Goal: Task Accomplishment & Management: Manage account settings

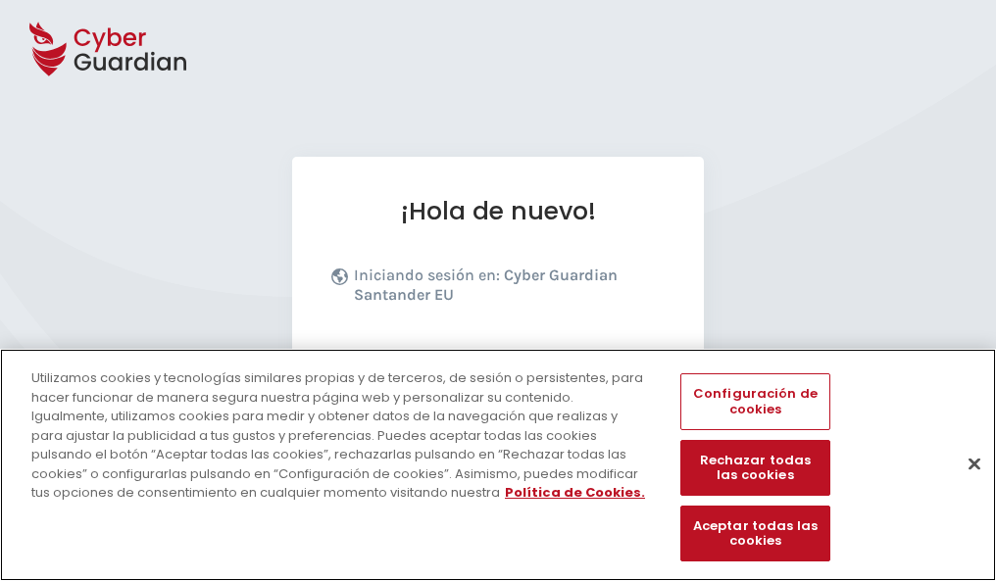
scroll to position [240, 0]
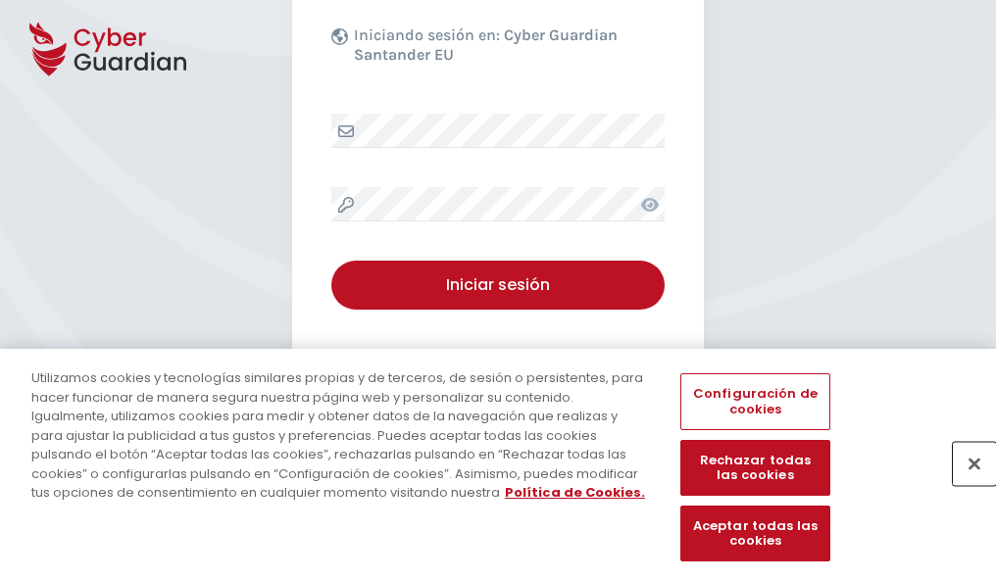
click at [964, 484] on button "Cerrar" at bounding box center [974, 463] width 43 height 43
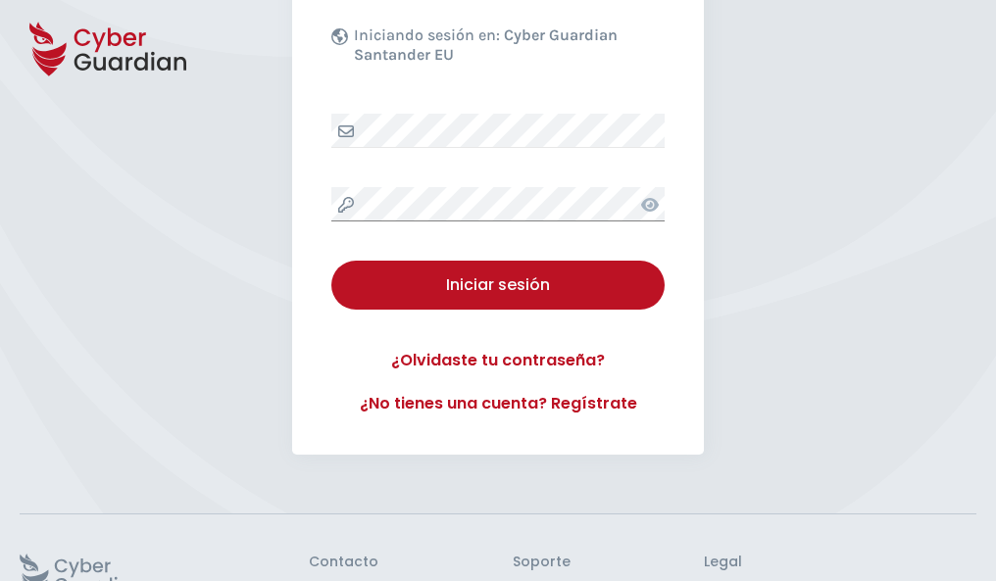
scroll to position [381, 0]
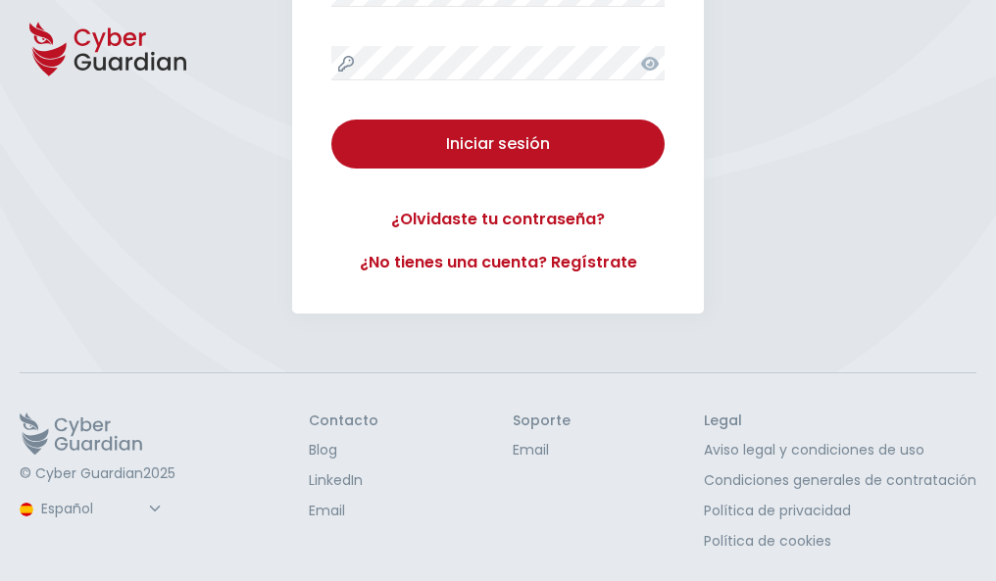
click at [331, 120] on button "Iniciar sesión" at bounding box center [497, 144] width 333 height 49
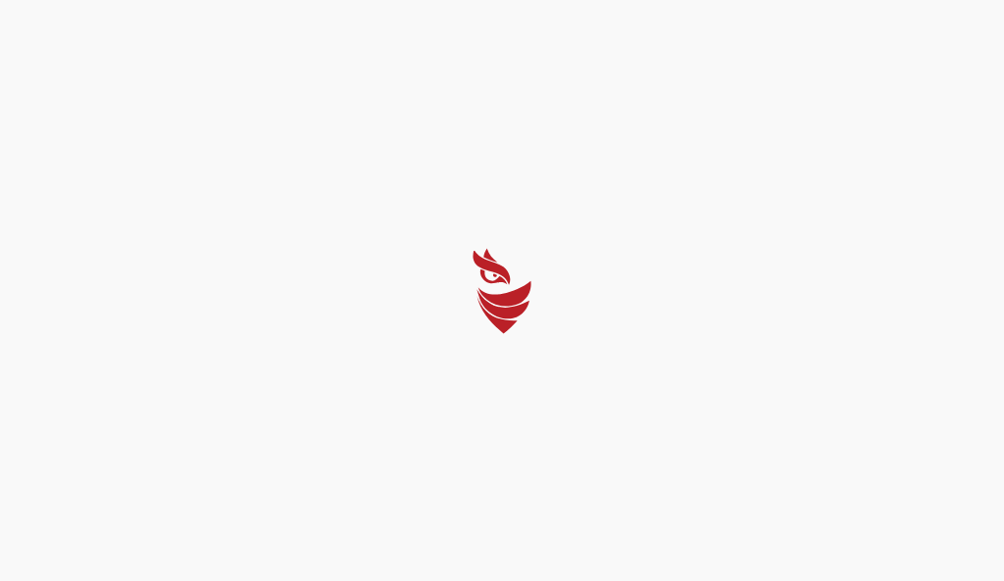
select select "Português (BR)"
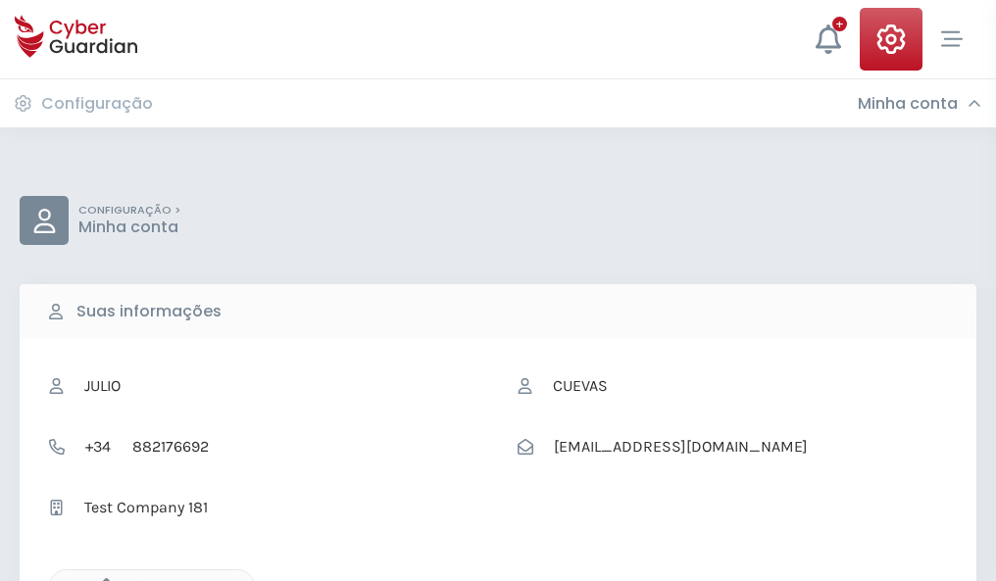
click at [101, 579] on icon "button" at bounding box center [101, 586] width 17 height 17
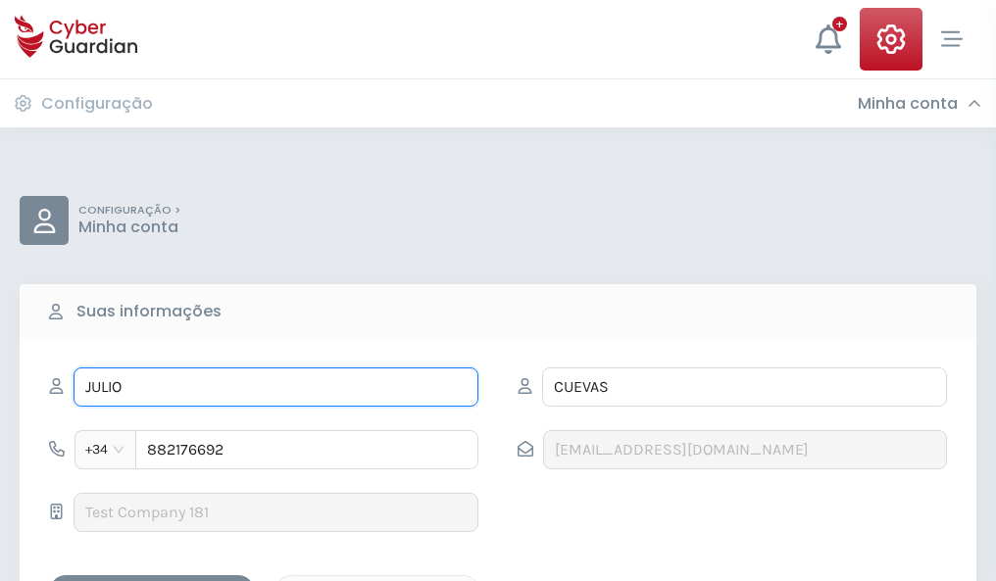
click at [275, 387] on input "JULIO" at bounding box center [276, 387] width 405 height 39
type input "J"
type input "Martín"
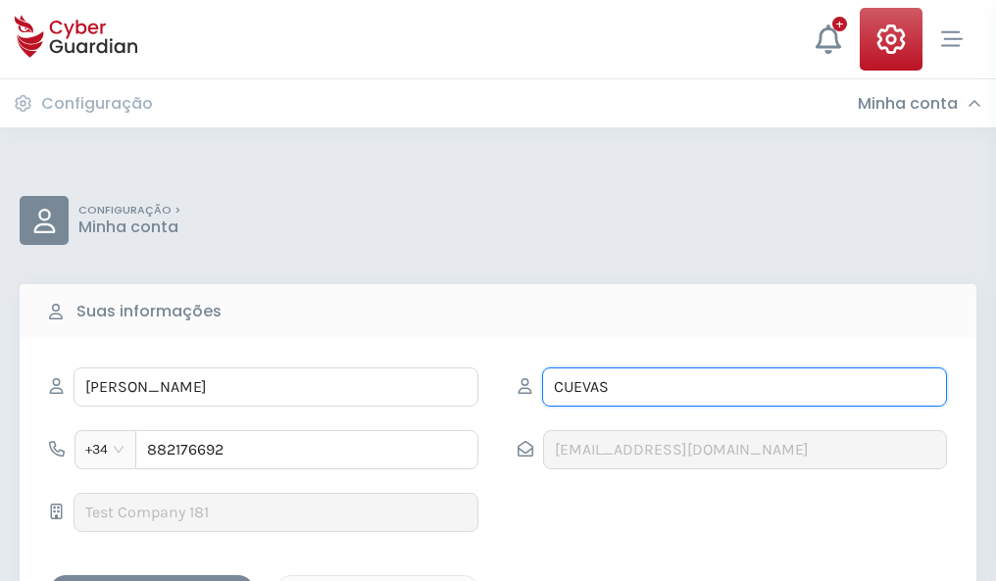
click at [744, 387] on input "CUEVAS" at bounding box center [744, 387] width 405 height 39
type input "C"
type input "Solera"
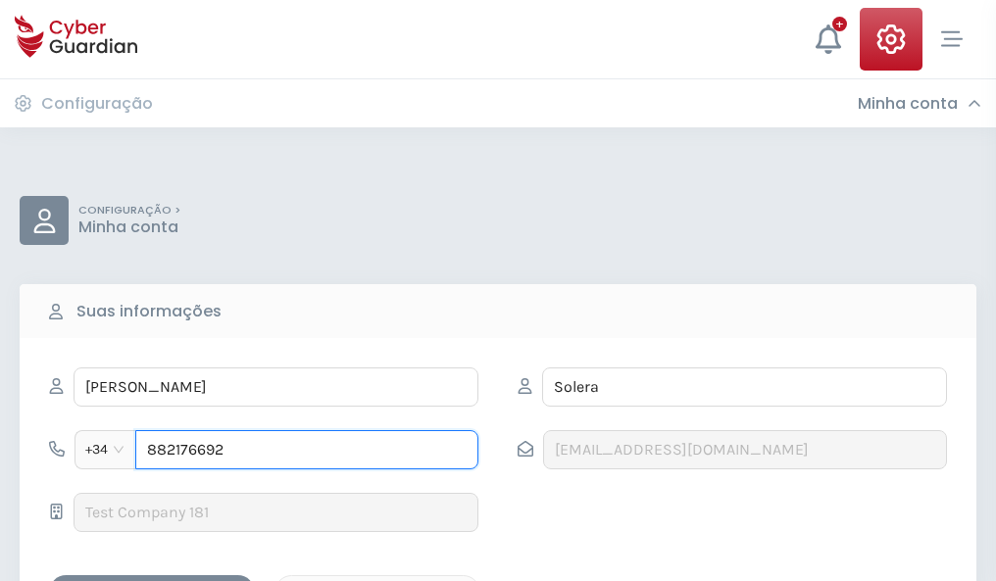
click at [307, 450] on input "882176692" at bounding box center [306, 449] width 343 height 39
type input "8"
type input "882453648"
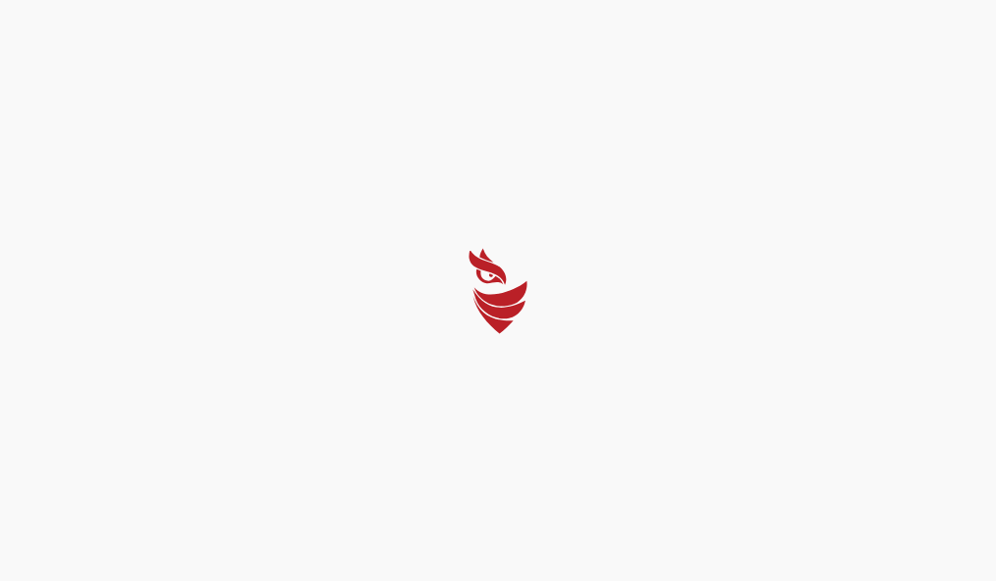
select select "Português (BR)"
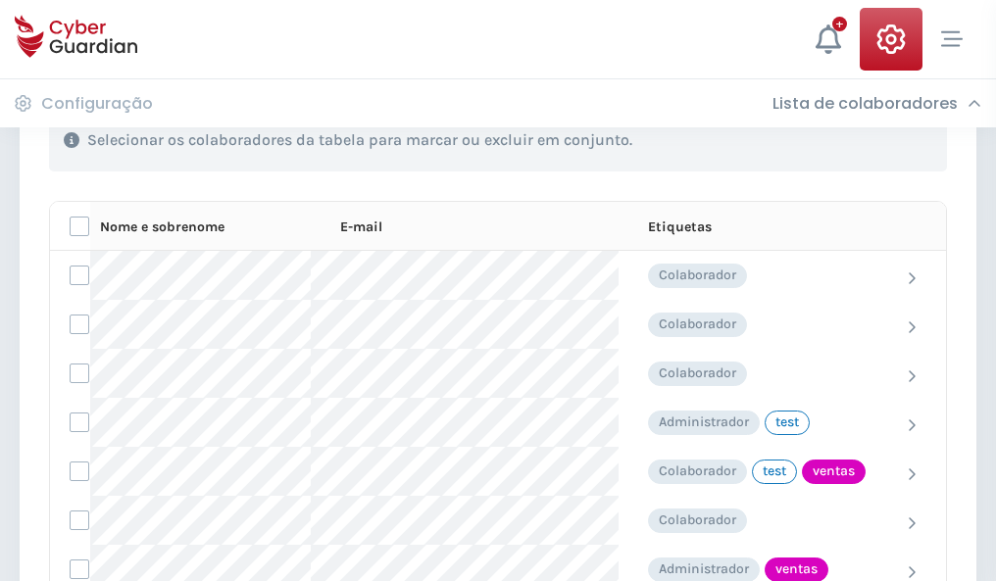
scroll to position [888, 0]
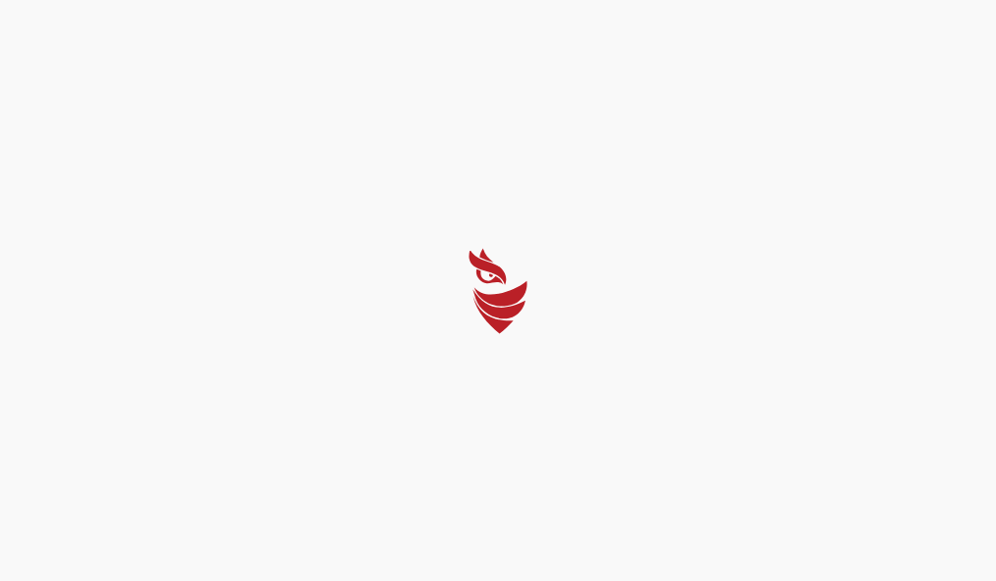
select select "Português (BR)"
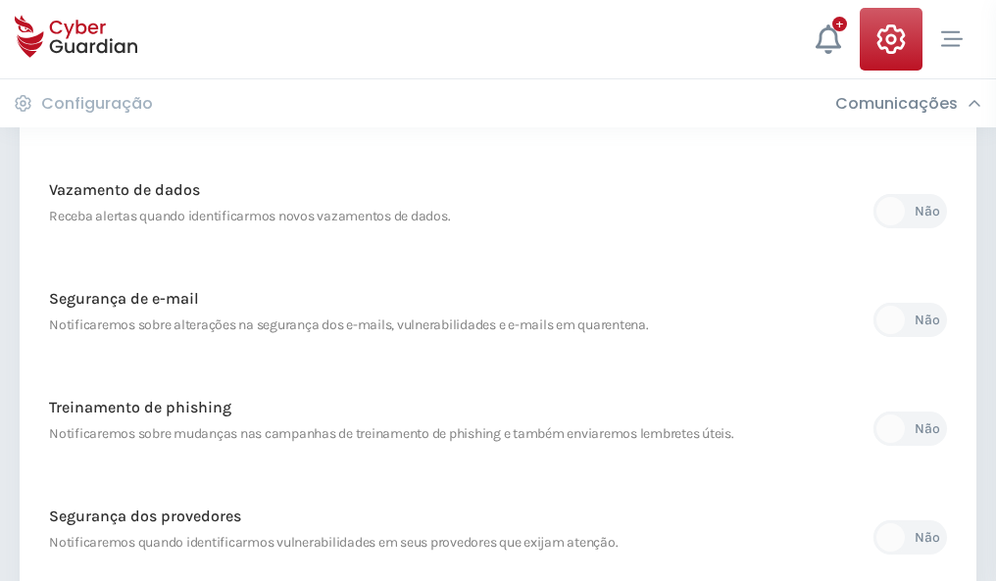
scroll to position [1032, 0]
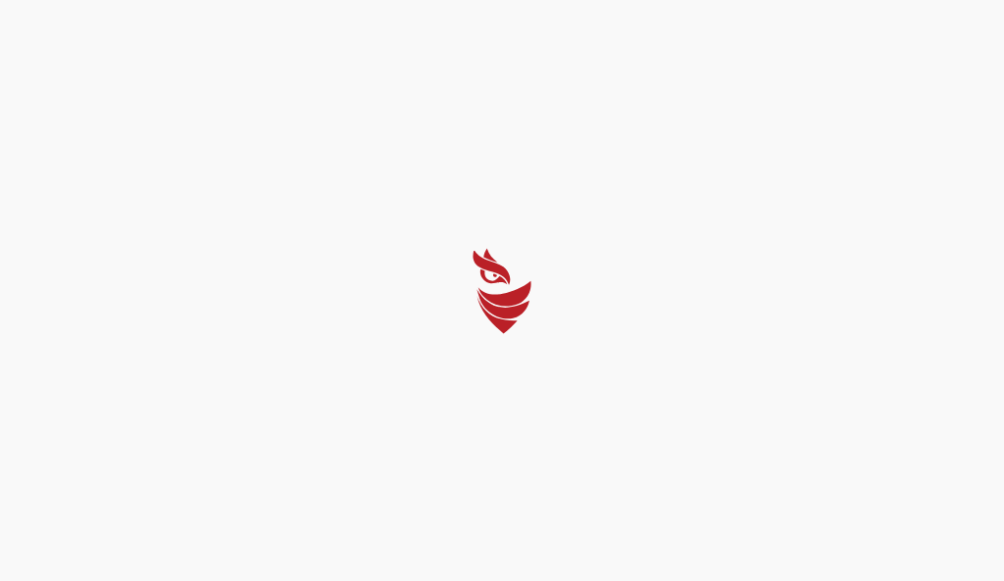
select select "Português (BR)"
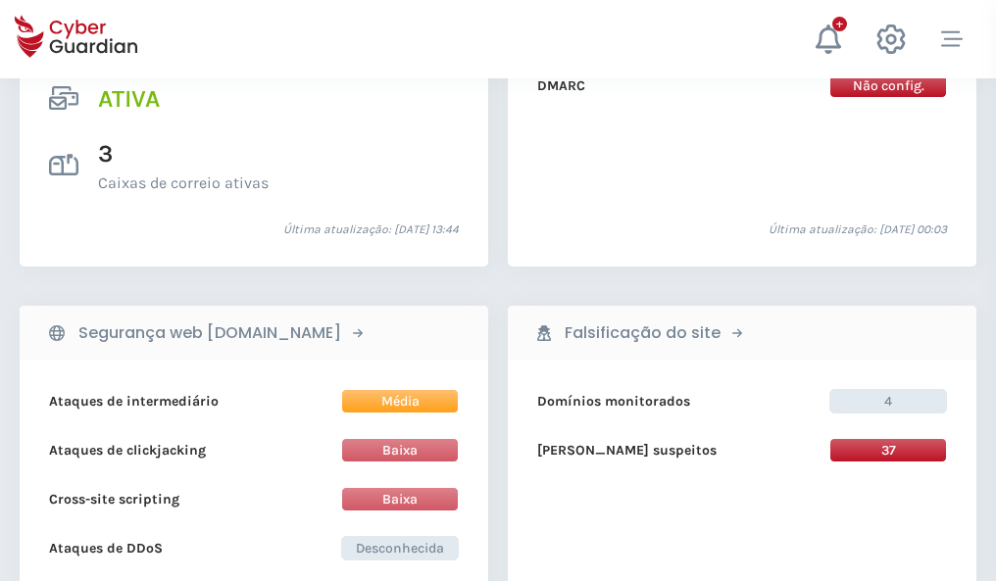
scroll to position [1992, 0]
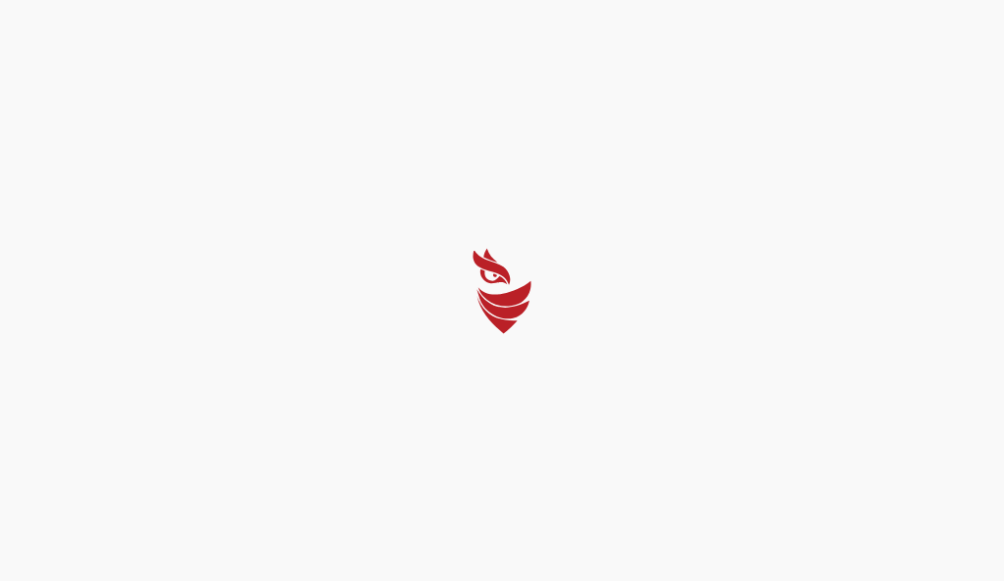
select select "Português (BR)"
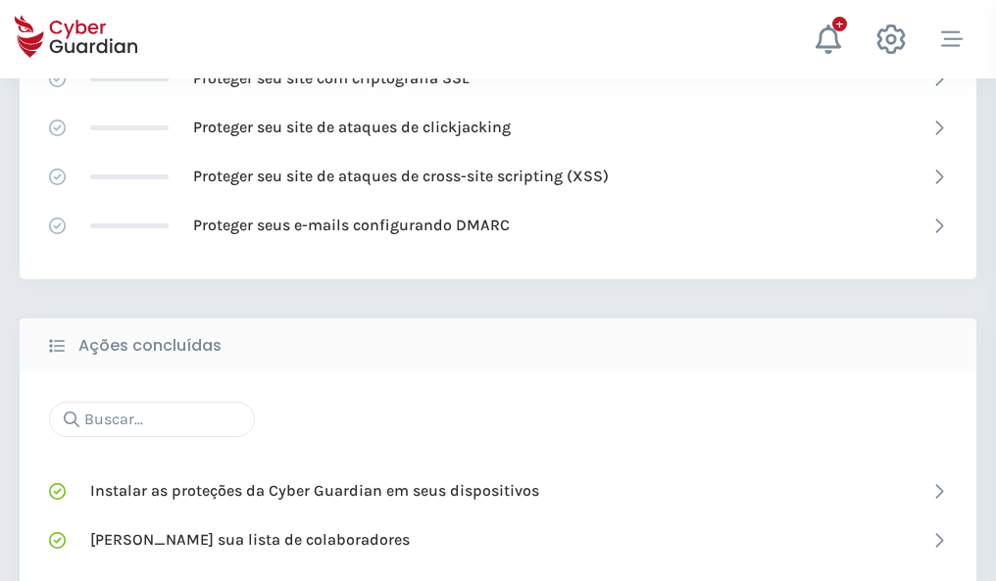
scroll to position [1306, 0]
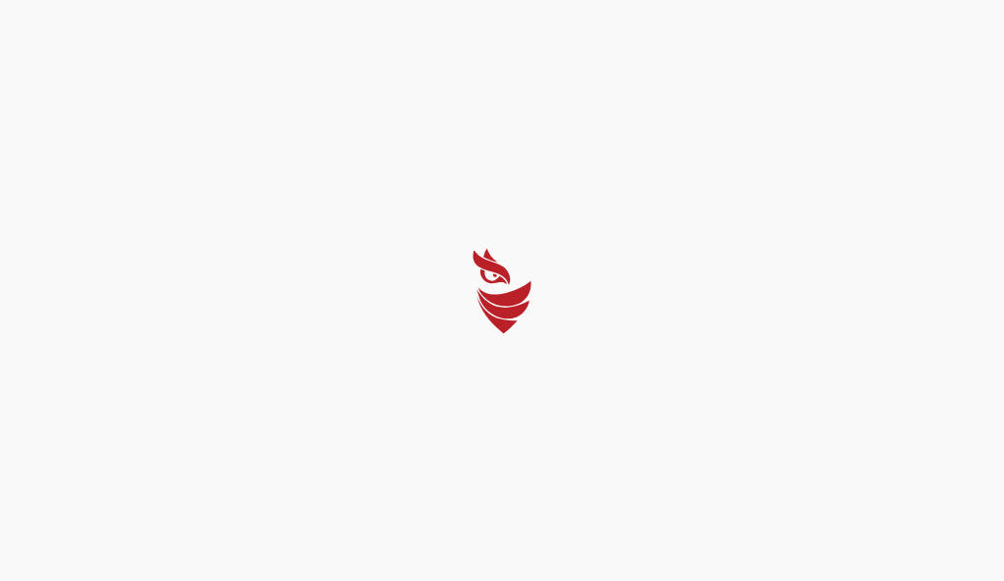
select select "Português (BR)"
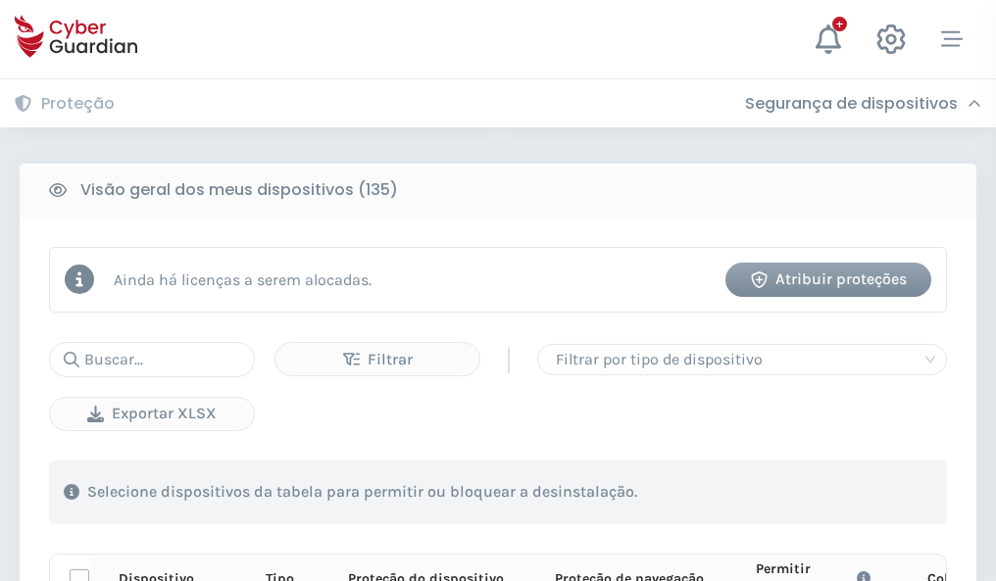
scroll to position [1732, 0]
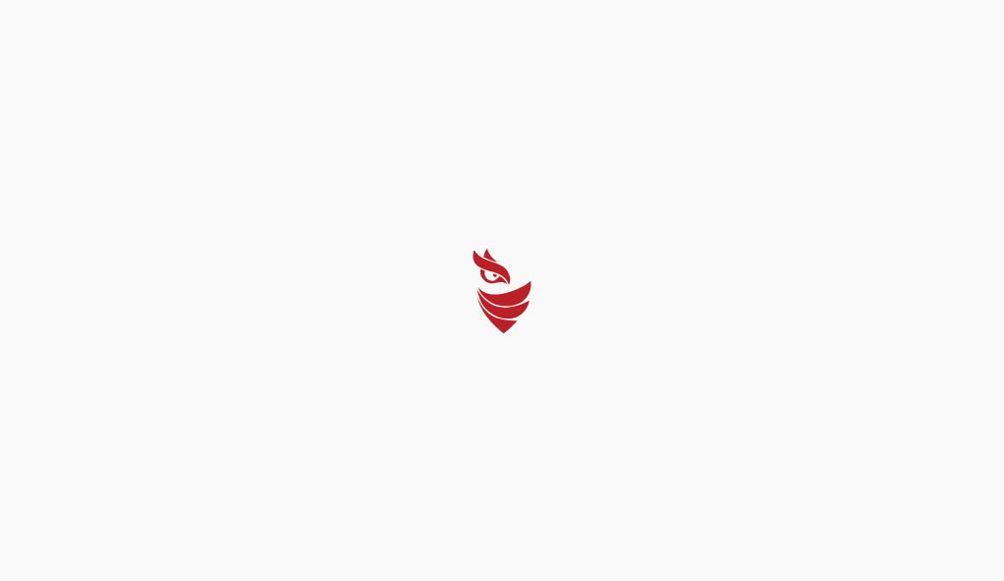
select select "Português (BR)"
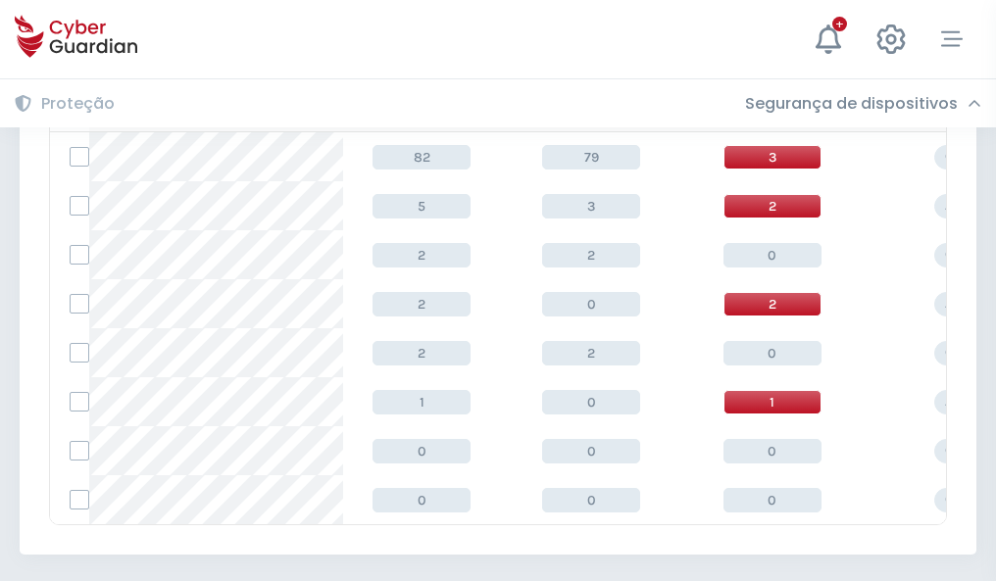
scroll to position [910, 0]
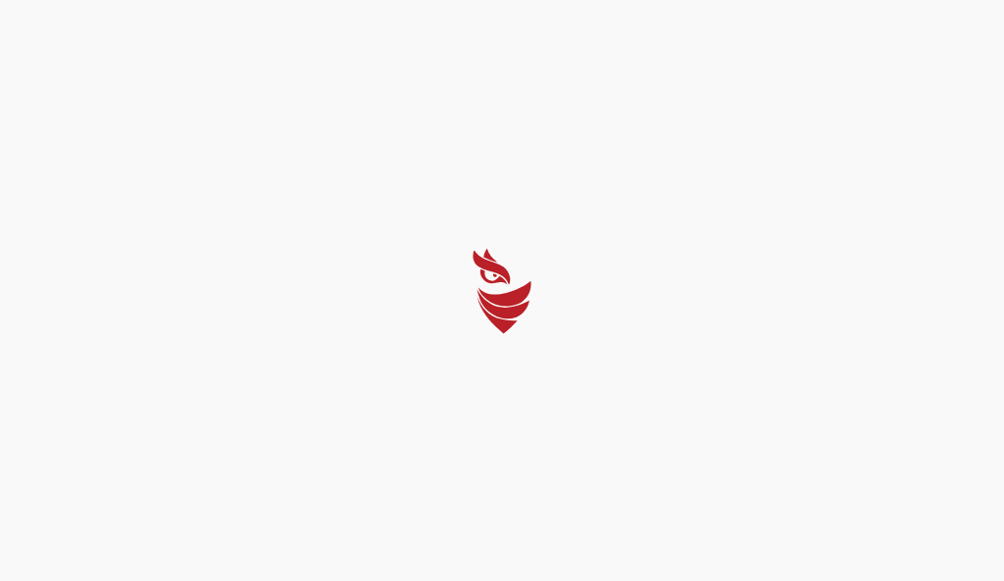
select select "Português (BR)"
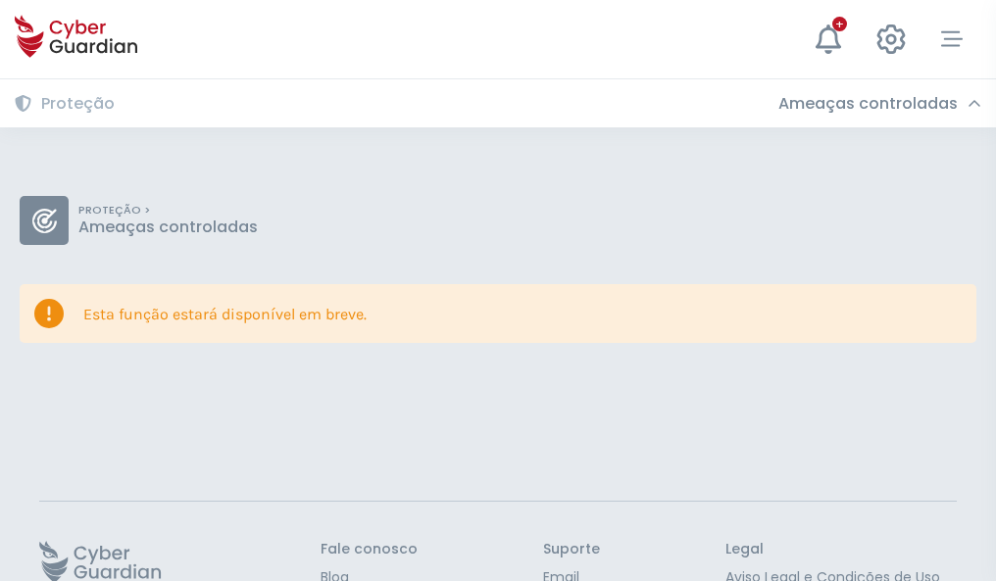
scroll to position [127, 0]
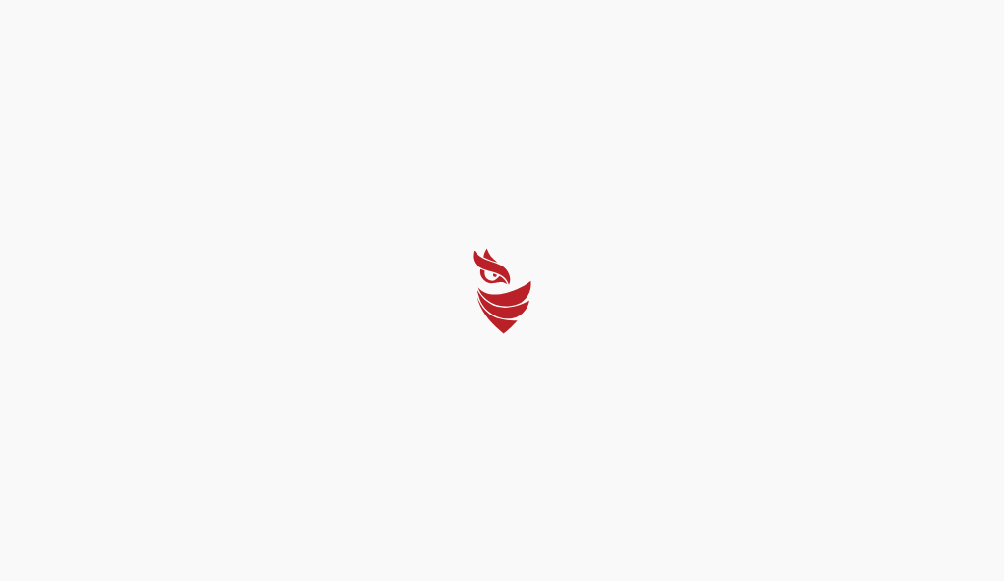
select select "Português (BR)"
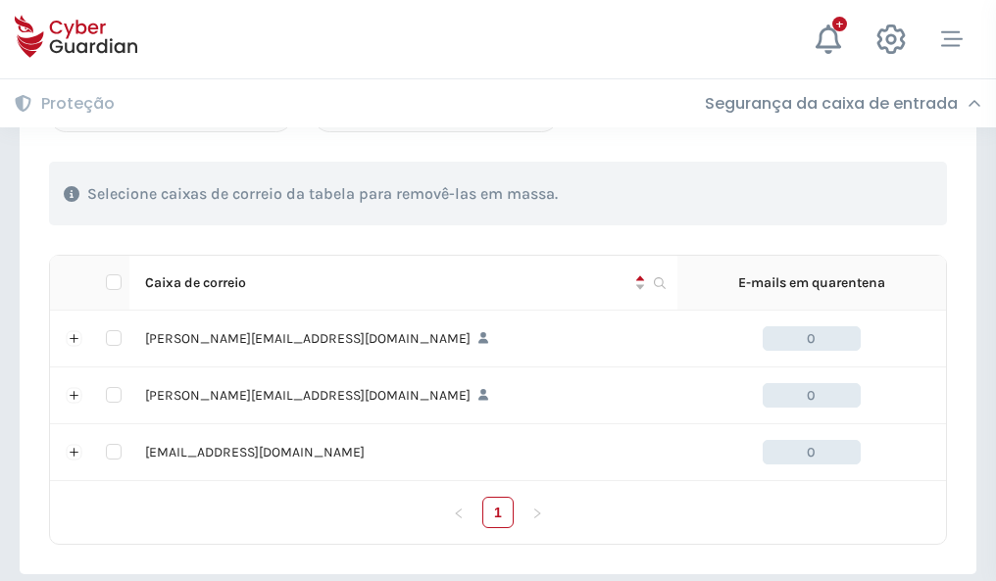
scroll to position [909, 0]
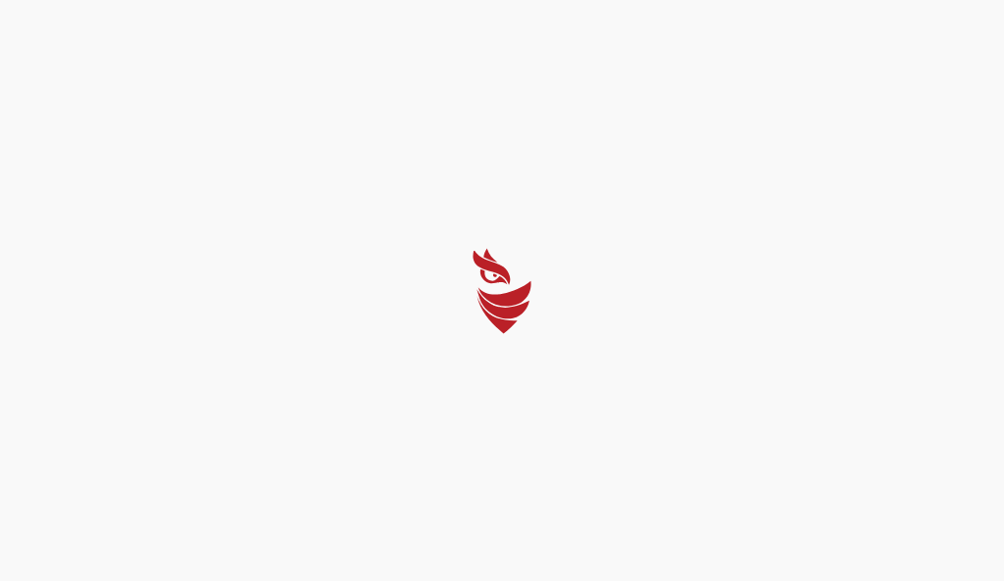
select select "Português (BR)"
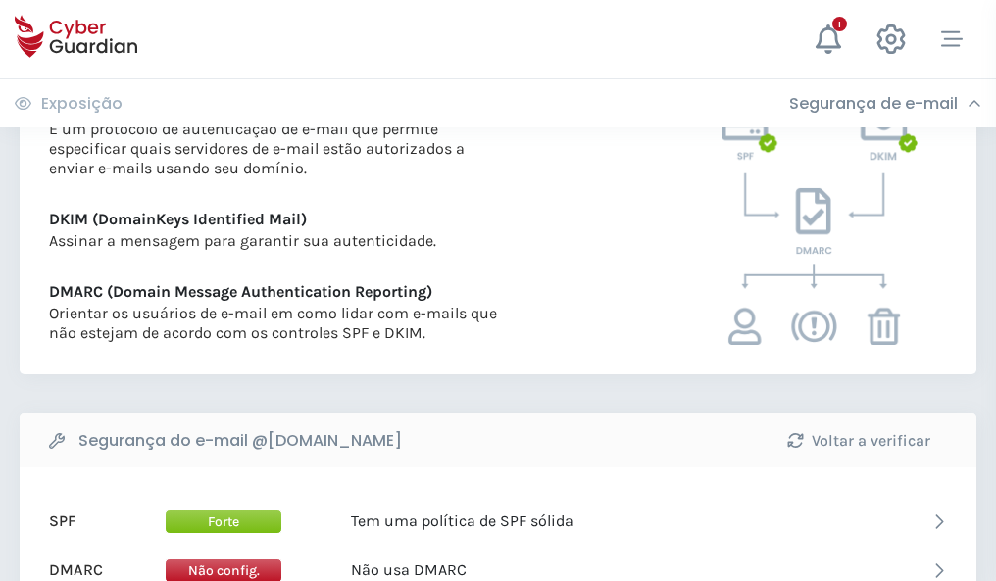
scroll to position [1058, 0]
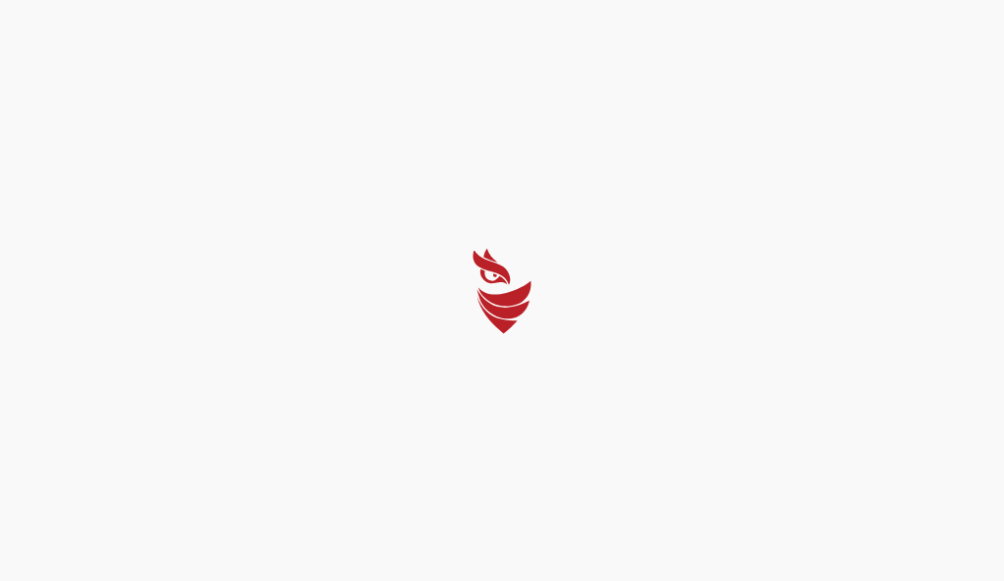
select select "Português (BR)"
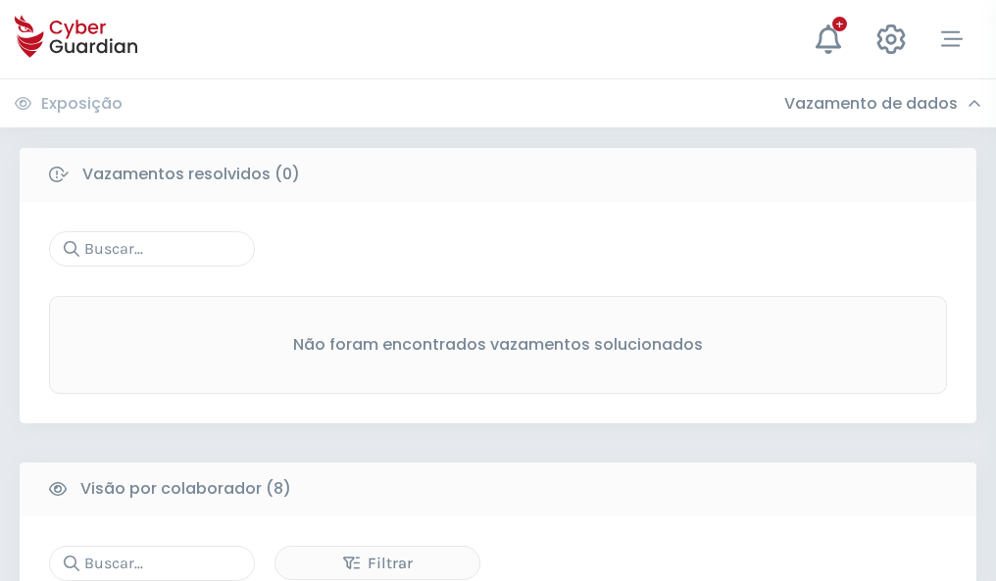
scroll to position [1670, 0]
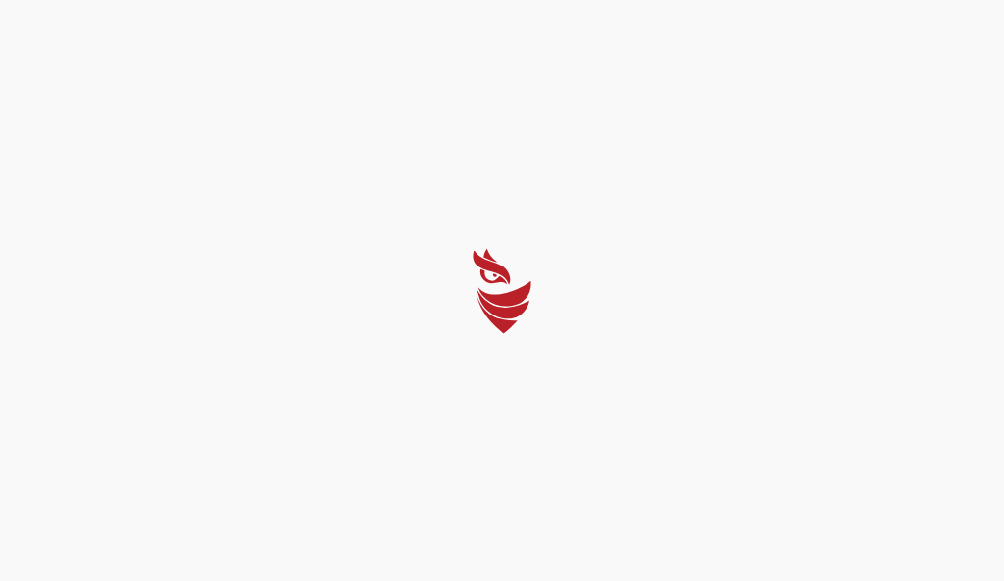
select select "Português (BR)"
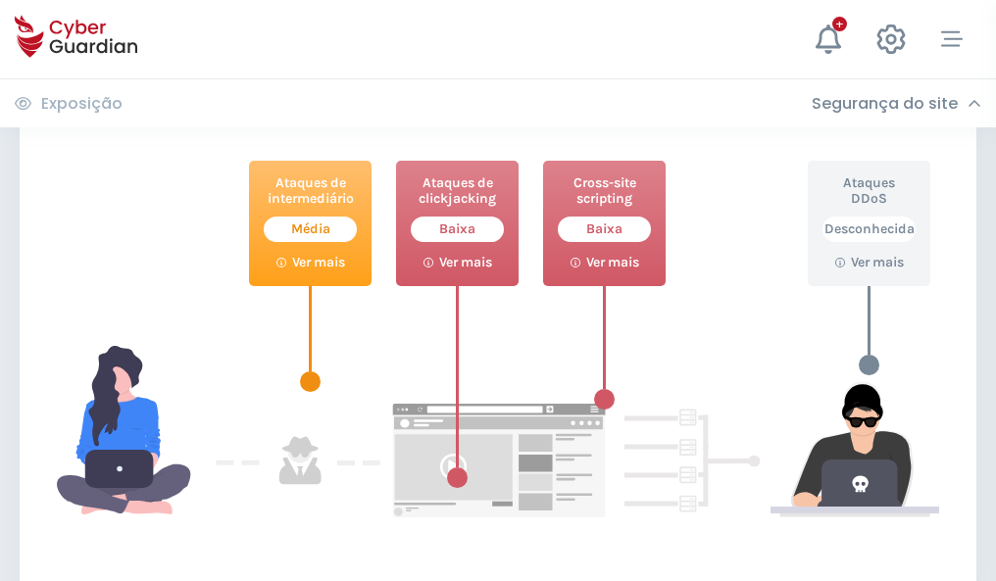
scroll to position [1067, 0]
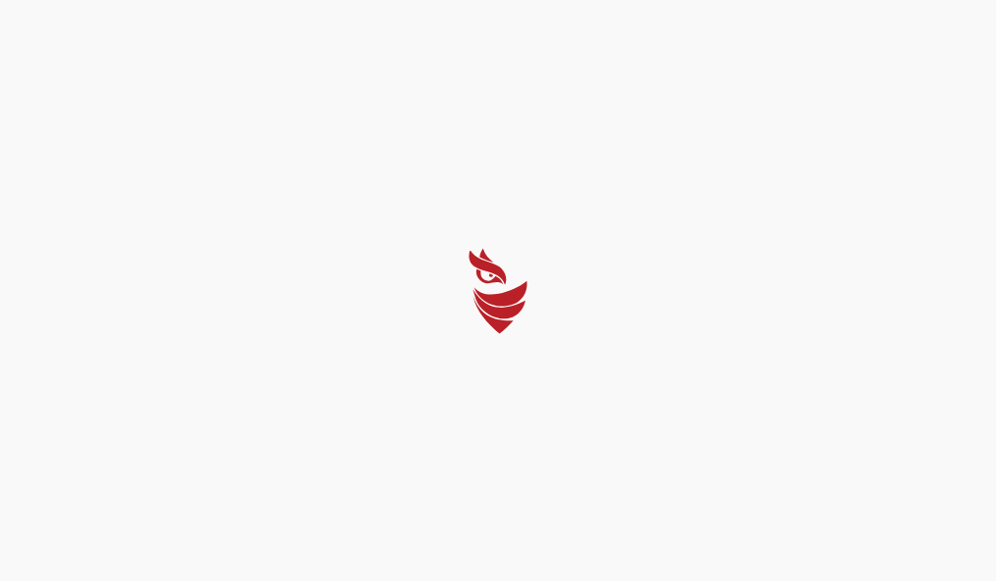
select select "Português (BR)"
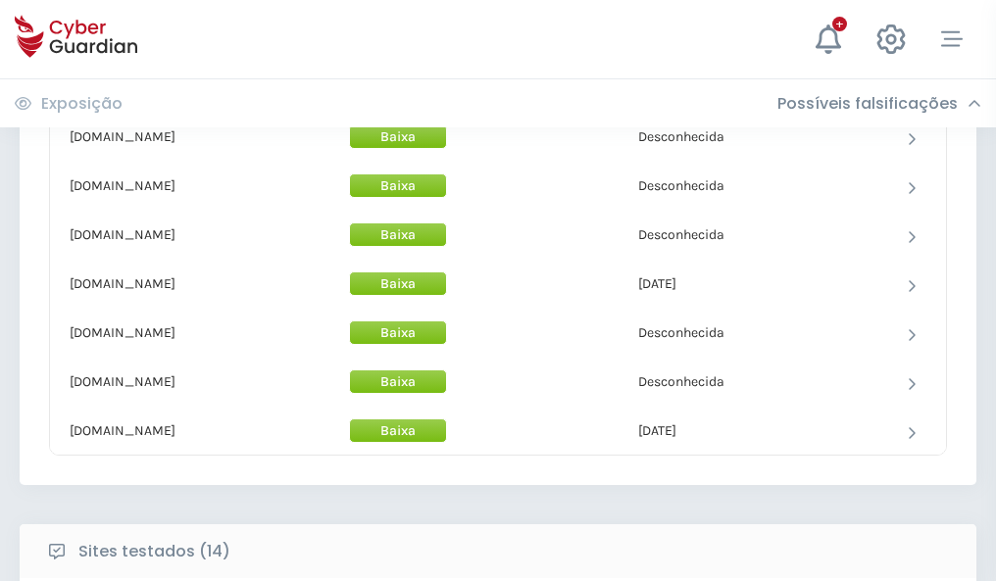
scroll to position [1911, 0]
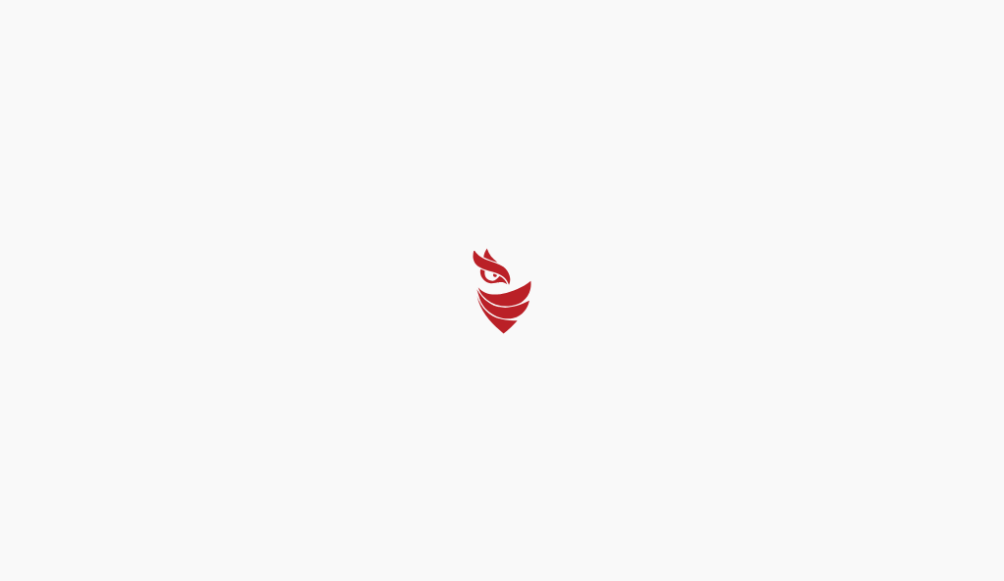
select select "Português (BR)"
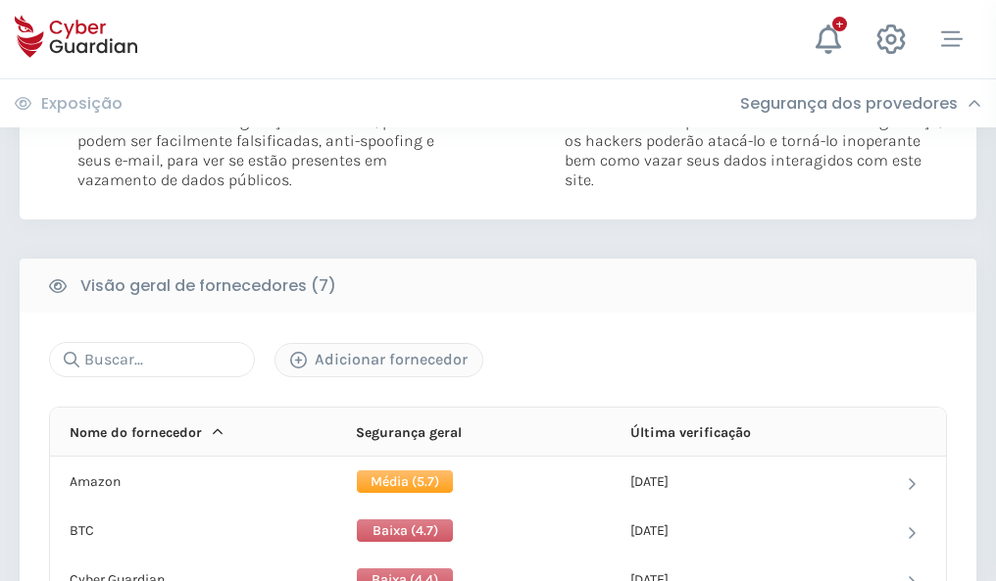
scroll to position [1293, 0]
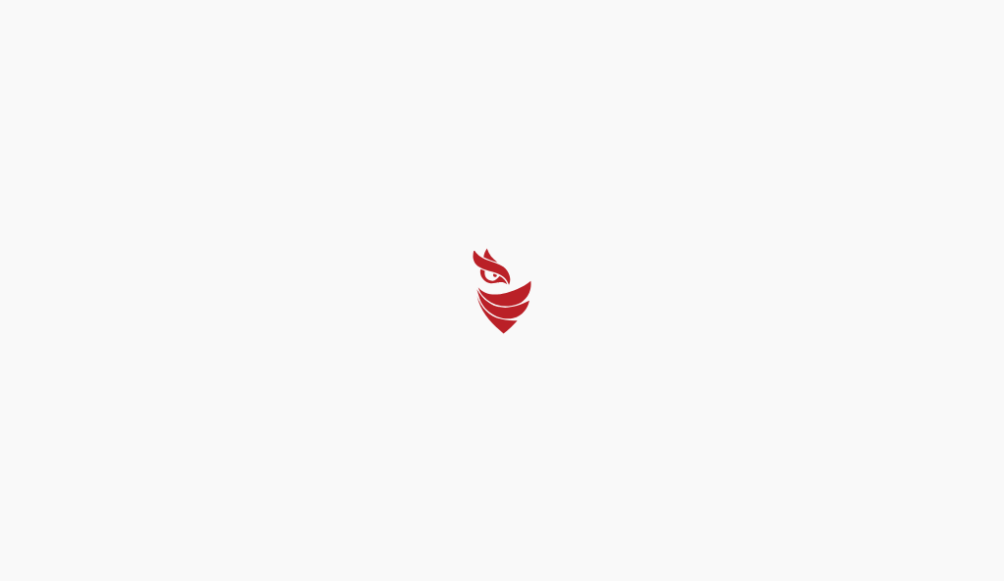
select select "Português (BR)"
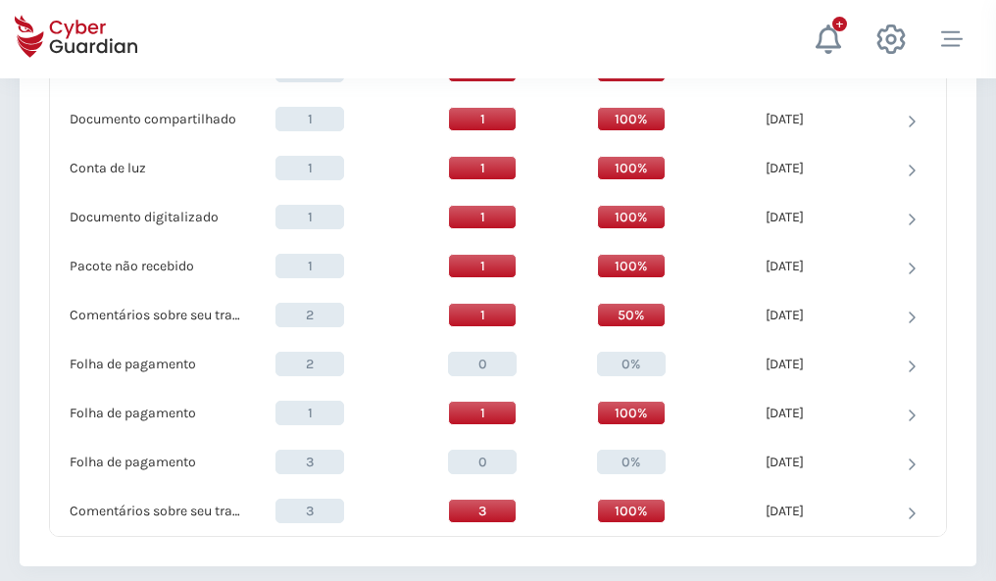
scroll to position [2032, 0]
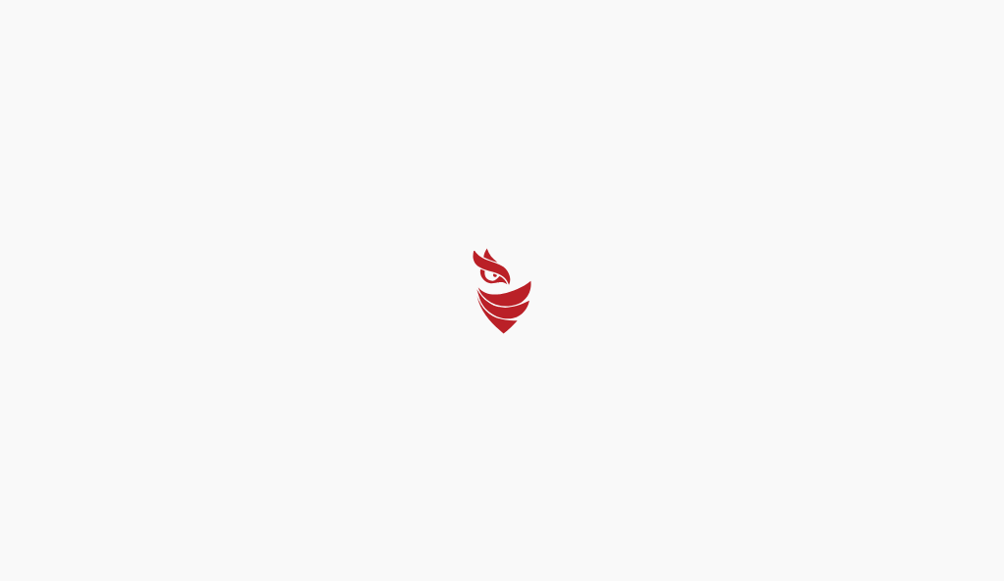
select select "Português (BR)"
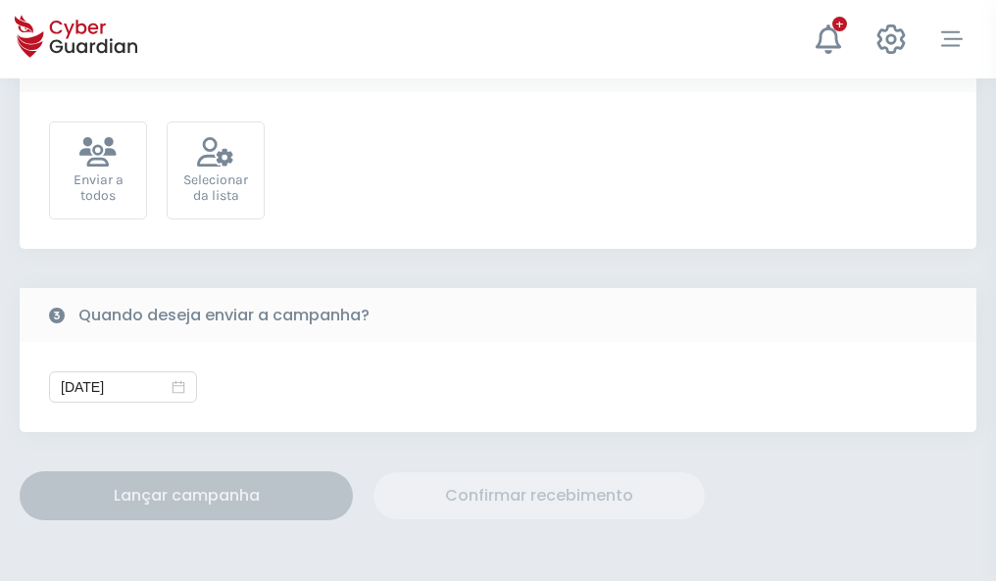
scroll to position [717, 0]
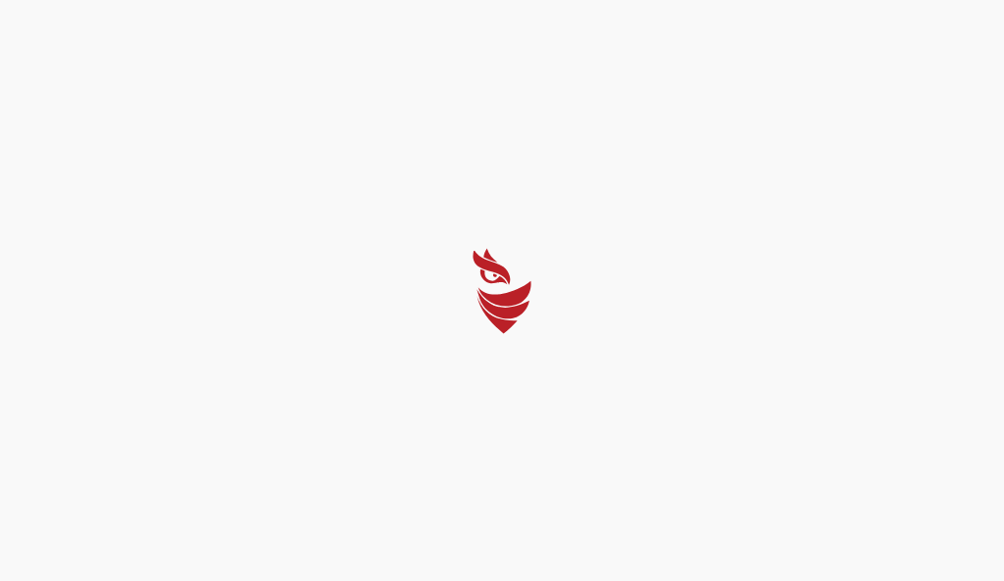
select select "Português (BR)"
